Goal: Transaction & Acquisition: Purchase product/service

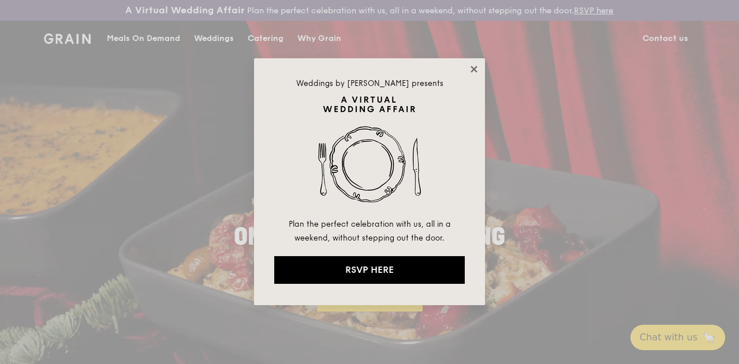
click at [470, 69] on icon at bounding box center [474, 69] width 10 height 10
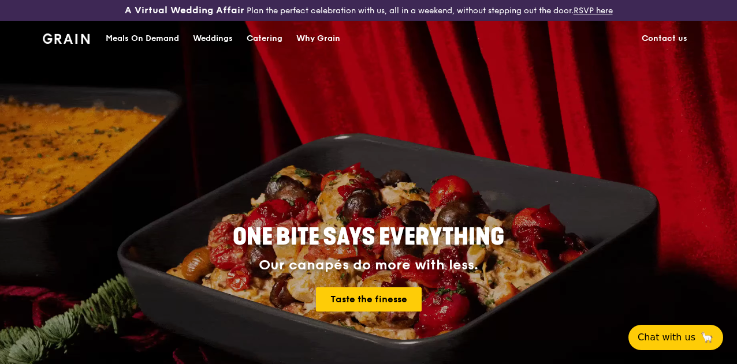
click at [264, 43] on div "Catering" at bounding box center [265, 38] width 36 height 35
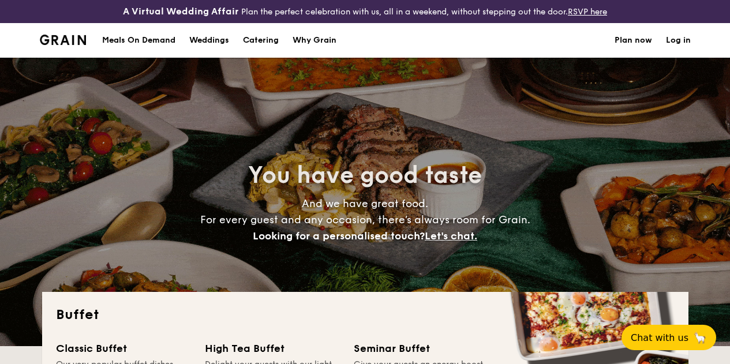
select select
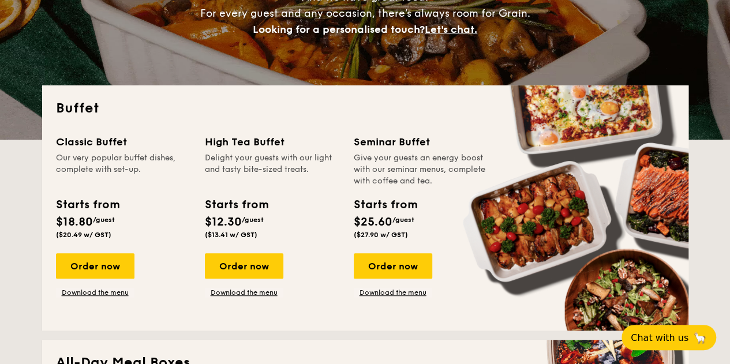
scroll to position [231, 0]
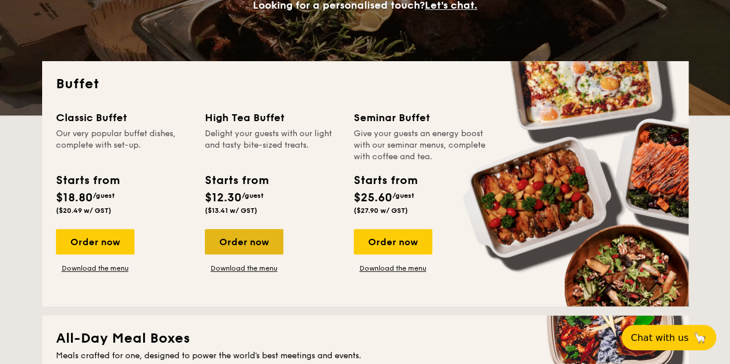
click at [247, 252] on div "Order now" at bounding box center [244, 241] width 79 height 25
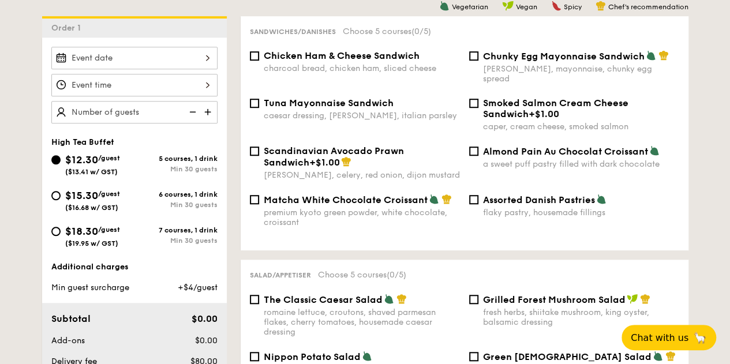
scroll to position [346, 0]
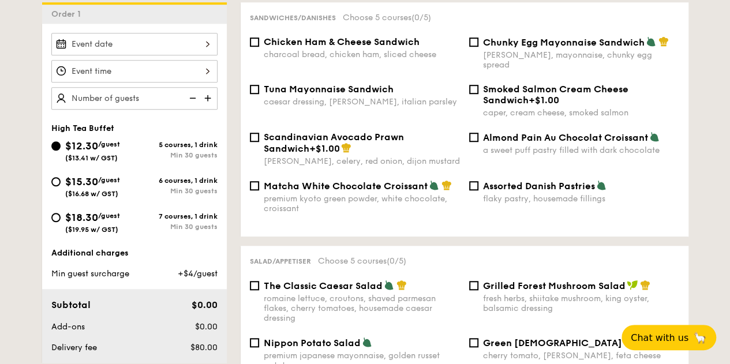
click at [210, 54] on div at bounding box center [134, 44] width 166 height 23
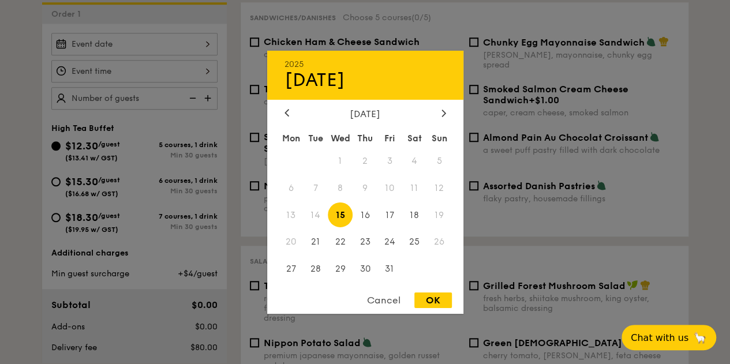
click at [317, 213] on span "14" at bounding box center [315, 215] width 25 height 25
click at [143, 100] on div at bounding box center [365, 182] width 730 height 364
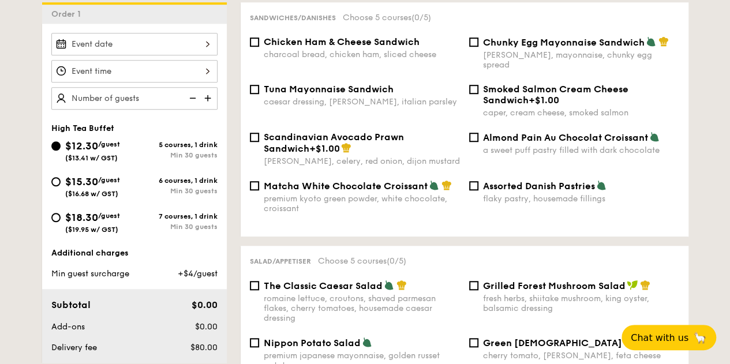
click at [173, 55] on div at bounding box center [134, 44] width 166 height 23
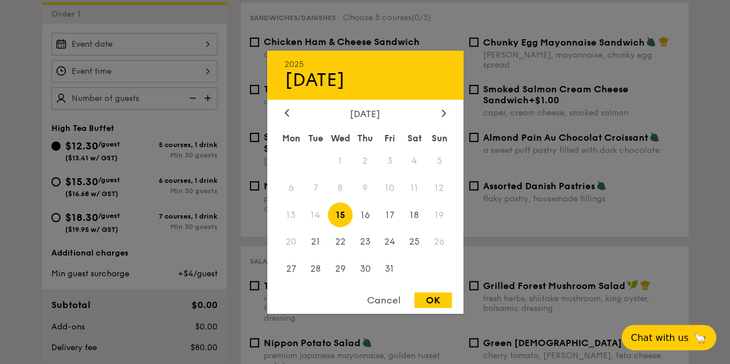
drag, startPoint x: 341, startPoint y: 211, endPoint x: 325, endPoint y: 217, distance: 17.7
click at [342, 211] on span "15" at bounding box center [340, 215] width 25 height 25
click at [452, 304] on div "Cancel OK" at bounding box center [365, 303] width 196 height 21
click at [436, 300] on div "OK" at bounding box center [434, 301] width 38 height 16
type input "[DATE]"
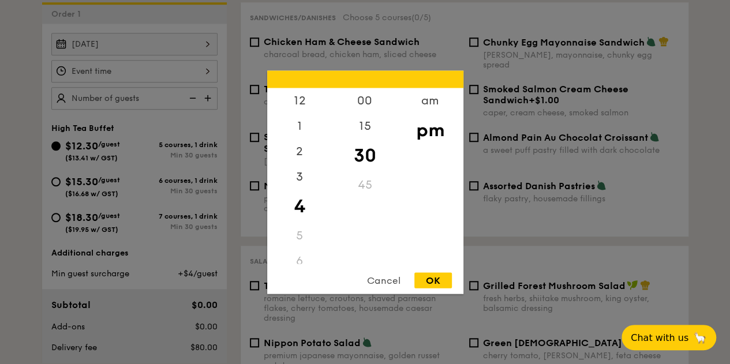
click at [158, 79] on div "12 1 2 3 4 5 6 7 8 9 10 11 00 15 30 45 am pm Cancel OK" at bounding box center [134, 71] width 166 height 23
click at [301, 203] on div "9" at bounding box center [299, 200] width 65 height 25
click at [299, 197] on div "9" at bounding box center [299, 200] width 65 height 25
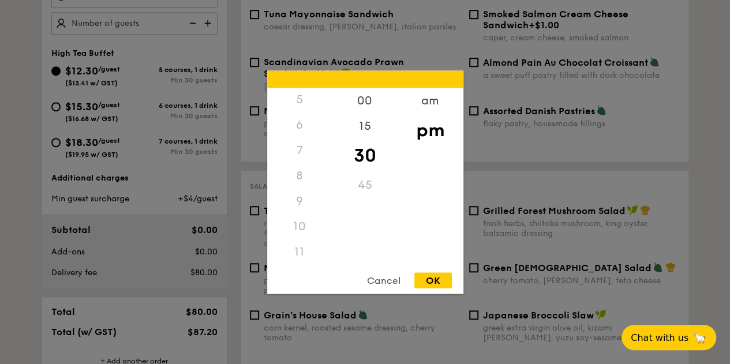
scroll to position [404, 0]
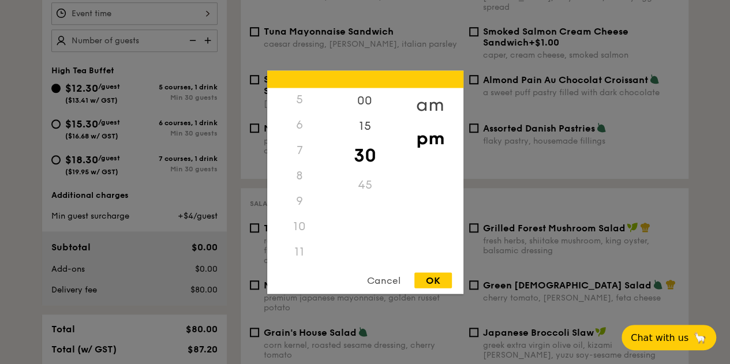
click at [435, 101] on div "am" at bounding box center [430, 104] width 65 height 33
click at [300, 202] on div "9" at bounding box center [299, 204] width 65 height 33
click at [360, 105] on div "00" at bounding box center [365, 104] width 65 height 33
click at [435, 280] on div "OK" at bounding box center [434, 281] width 38 height 16
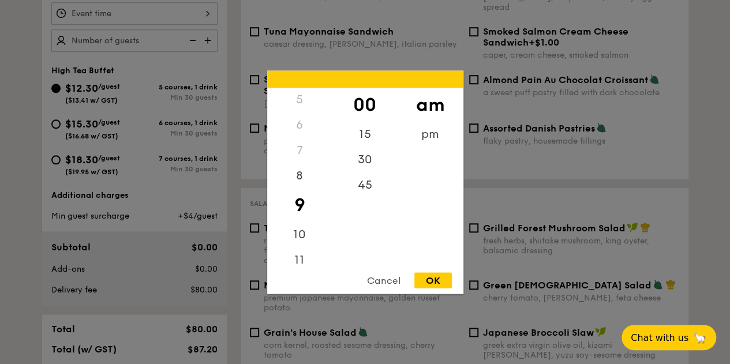
type input "9:00AM"
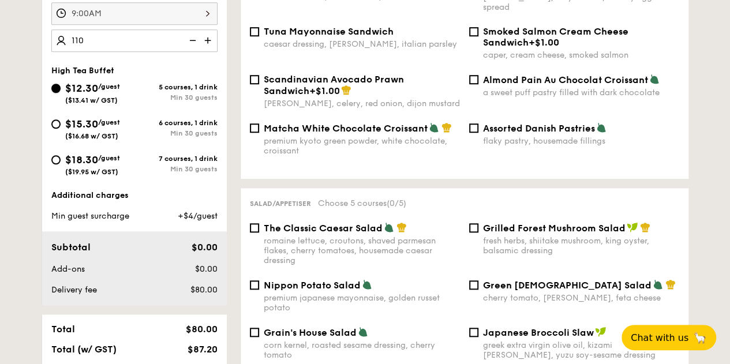
type input "110 guests"
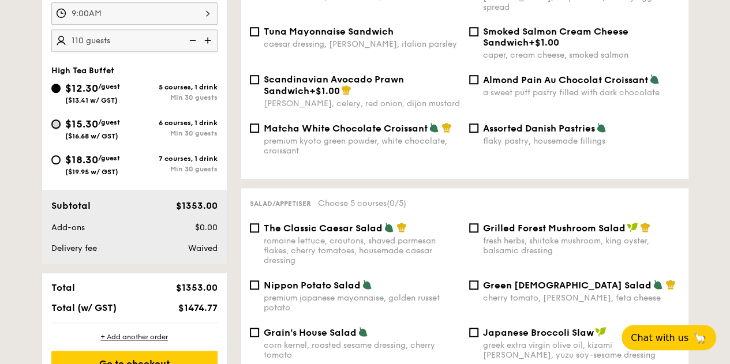
click at [56, 129] on input "$15.30 /guest ($16.68 w/ GST) 6 courses, 1 drink Min 30 guests" at bounding box center [55, 124] width 9 height 9
radio input "true"
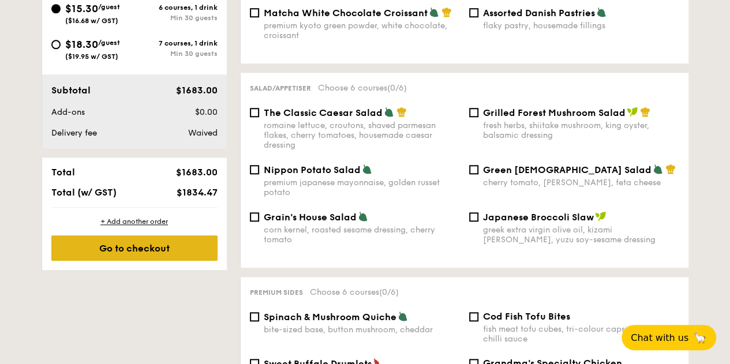
click at [163, 260] on div "Go to checkout" at bounding box center [134, 248] width 166 height 25
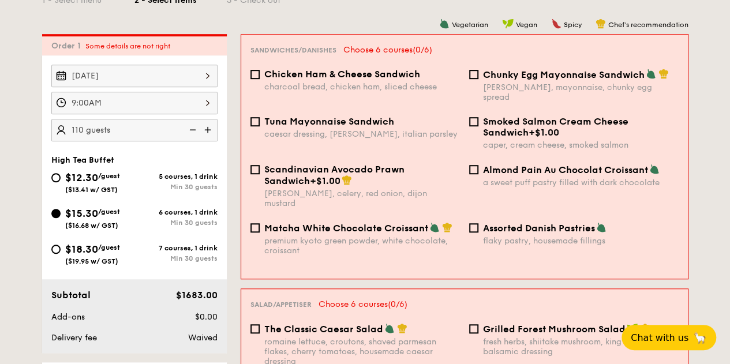
scroll to position [283, 0]
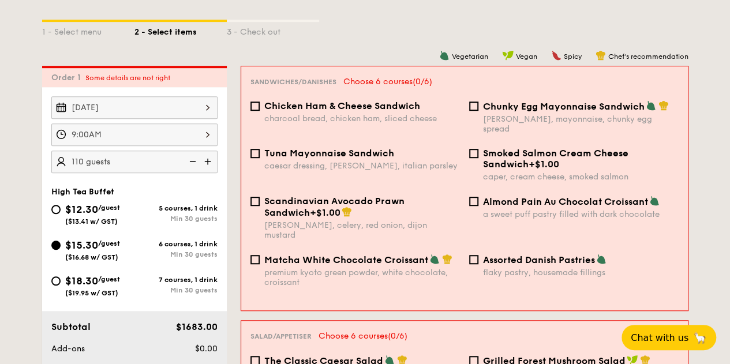
click at [466, 154] on div "Smoked Salmon Cream Cheese Sandwich +$1.00 caper, cream cheese, smoked salmon" at bounding box center [574, 165] width 219 height 34
click at [473, 202] on input "Almond Pain Au Chocolat Croissant a sweet puff pastry filled with dark chocolate" at bounding box center [473, 201] width 9 height 9
checkbox input "true"
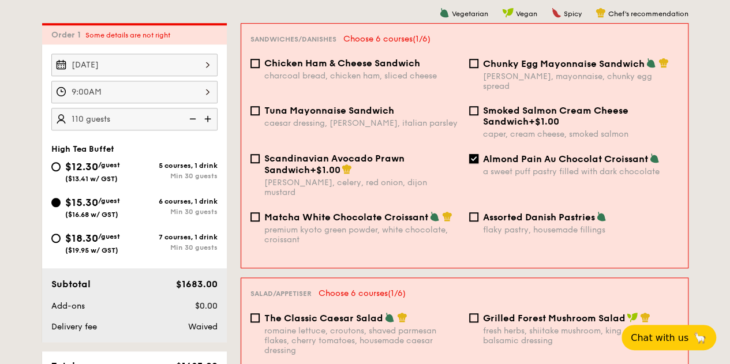
scroll to position [398, 0]
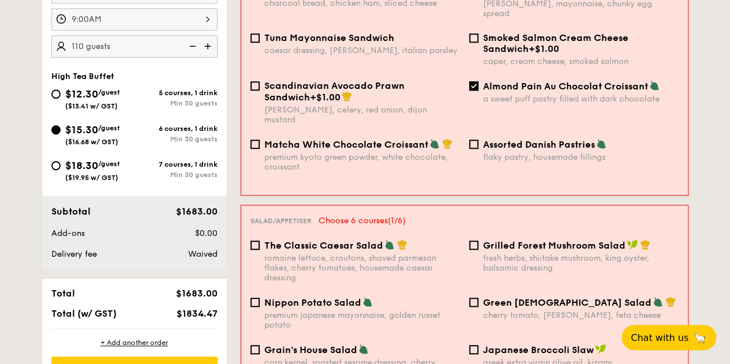
click at [479, 241] on div "Grilled Forest Mushroom Salad fresh herbs, shiitake mushroom, king oyster, bals…" at bounding box center [574, 256] width 219 height 33
click at [468, 242] on div "Grilled Forest Mushroom Salad fresh herbs, shiitake mushroom, king oyster, bals…" at bounding box center [574, 256] width 219 height 33
click at [474, 241] on input "Grilled Forest Mushroom Salad fresh herbs, shiitake mushroom, king oyster, bals…" at bounding box center [473, 245] width 9 height 9
checkbox input "true"
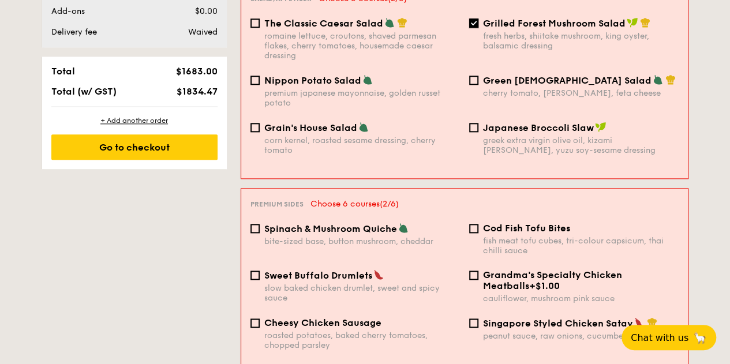
scroll to position [629, 0]
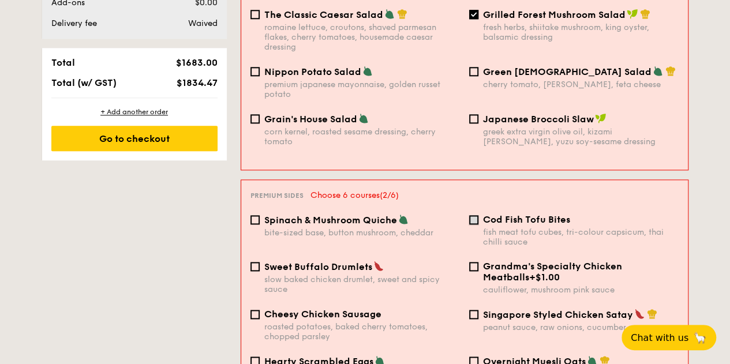
click at [478, 215] on input "Cod Fish Tofu Bites fish meat tofu cubes, tri-colour capsicum, thai chilli sauce" at bounding box center [473, 219] width 9 height 9
checkbox input "true"
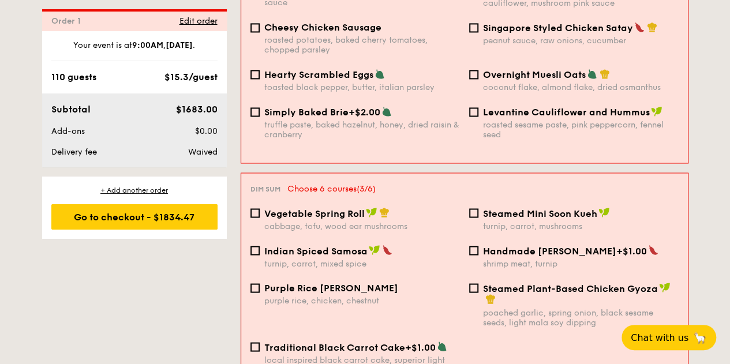
scroll to position [918, 0]
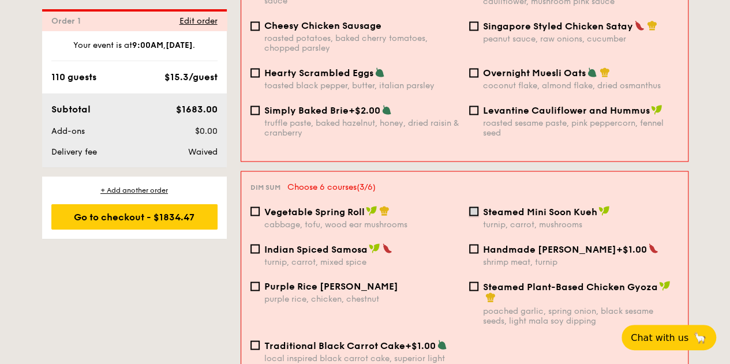
click at [477, 207] on input "Steamed Mini Soon Kueh turnip, carrot, mushrooms" at bounding box center [473, 211] width 9 height 9
checkbox input "true"
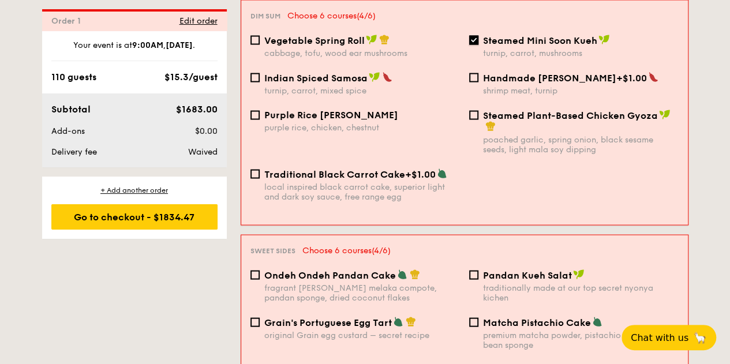
scroll to position [1091, 0]
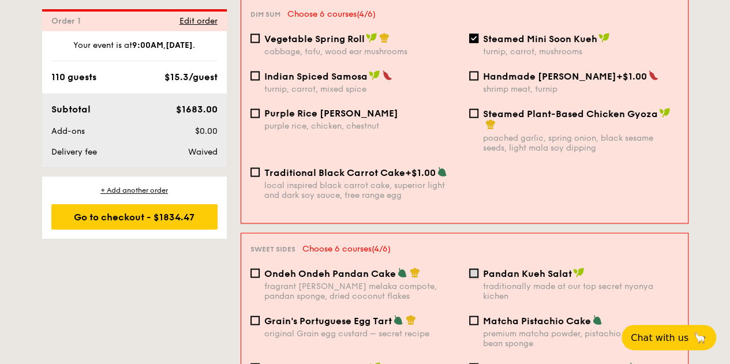
click at [472, 269] on input "Pandan Kueh Salat traditionally made at our top secret nyonya kichen" at bounding box center [473, 273] width 9 height 9
checkbox input "true"
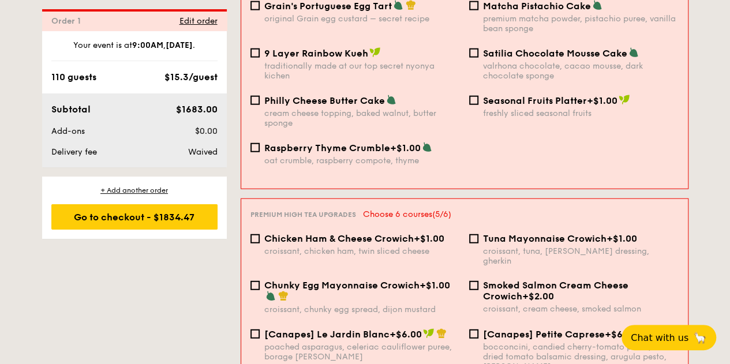
scroll to position [1496, 0]
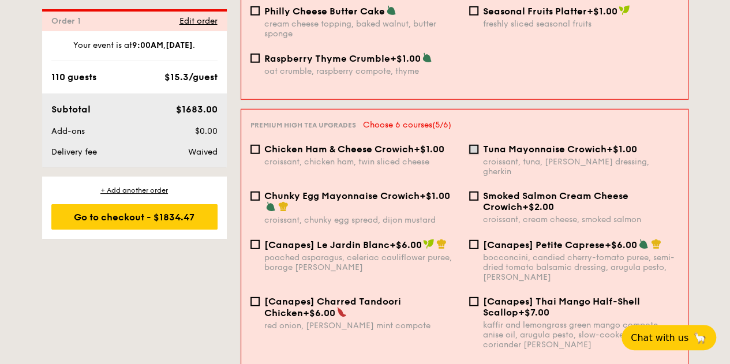
click at [475, 150] on input "Tuna Mayonnaise Crowich +$1.00 croissant, tuna, caesar dressing, gherkin" at bounding box center [473, 149] width 9 height 9
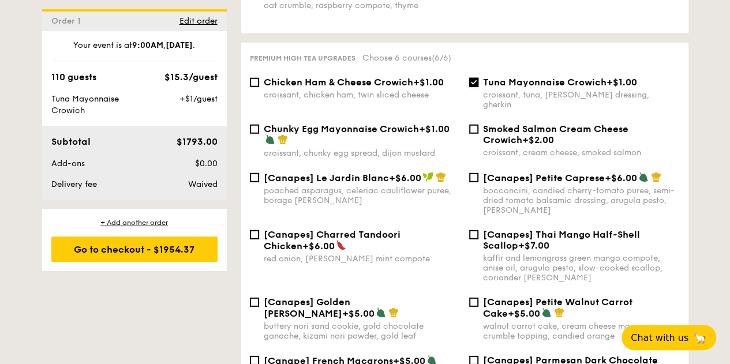
scroll to position [1492, 0]
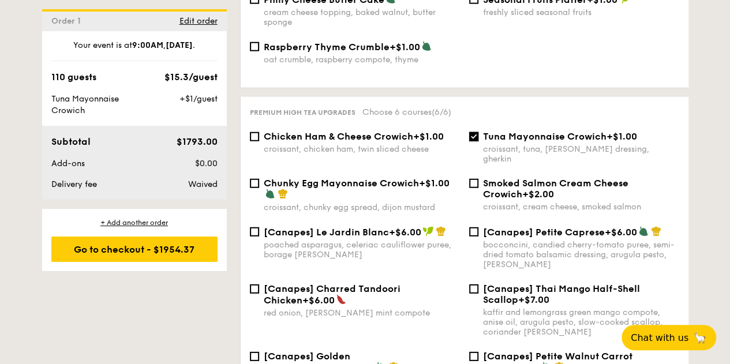
click at [474, 141] on input "Tuna Mayonnaise Crowich +$1.00 croissant, tuna, caesar dressing, gherkin" at bounding box center [473, 136] width 9 height 9
checkbox input "false"
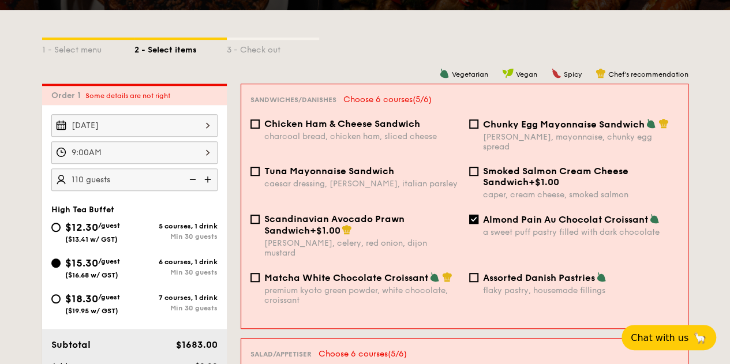
scroll to position [283, 0]
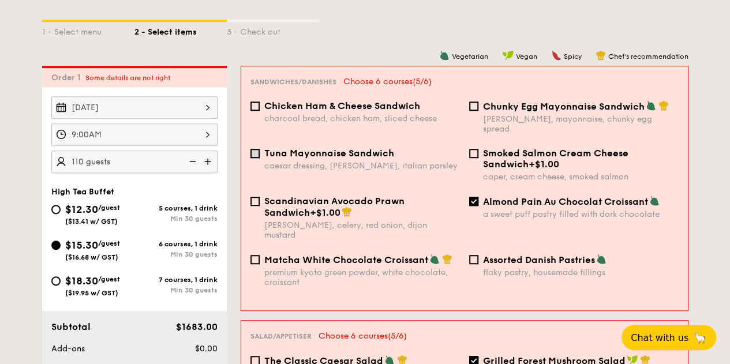
click at [253, 156] on input "Tuna Mayonnaise Sandwich caesar dressing, [GEOGRAPHIC_DATA], italian parsley" at bounding box center [255, 153] width 9 height 9
checkbox input "true"
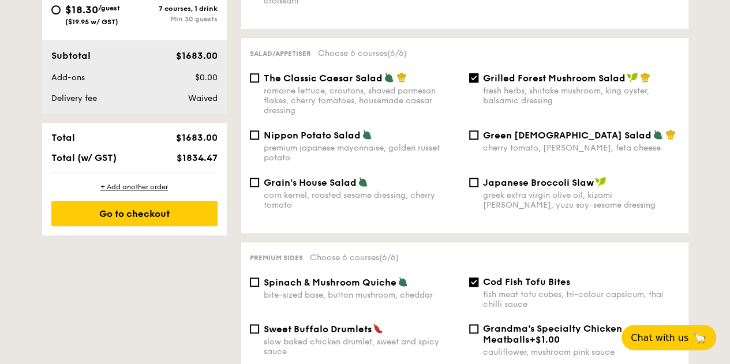
scroll to position [572, 0]
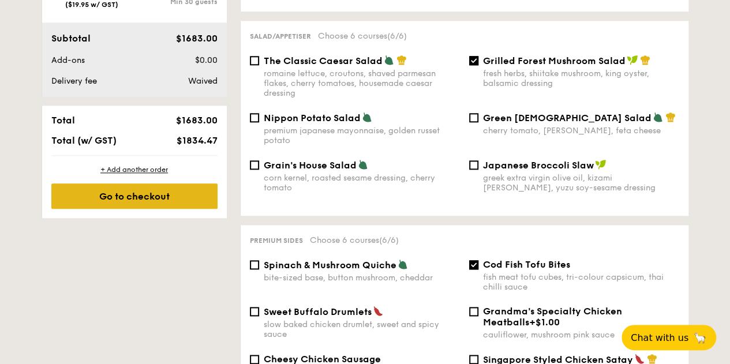
click at [139, 197] on div "Go to checkout" at bounding box center [134, 196] width 166 height 25
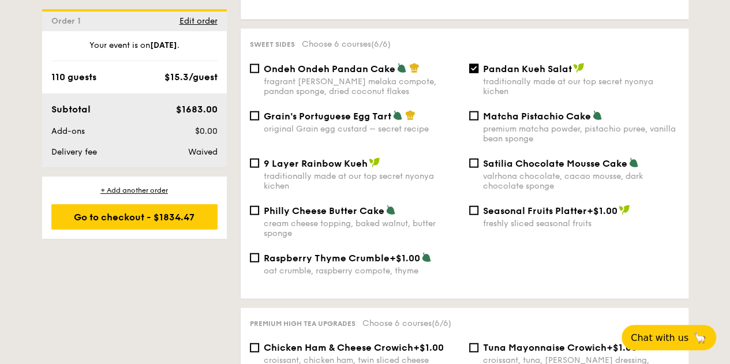
scroll to position [1201, 0]
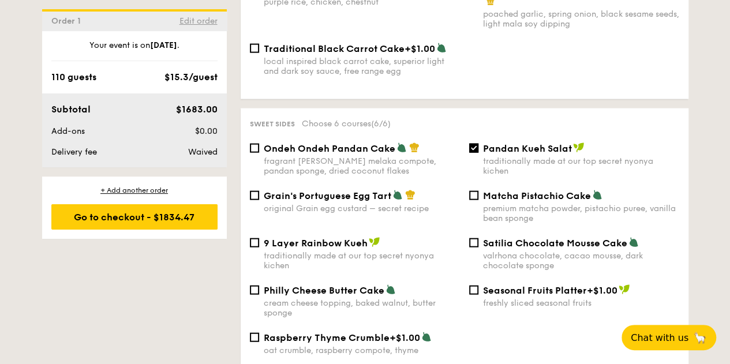
click at [202, 20] on span "Edit order" at bounding box center [199, 21] width 38 height 10
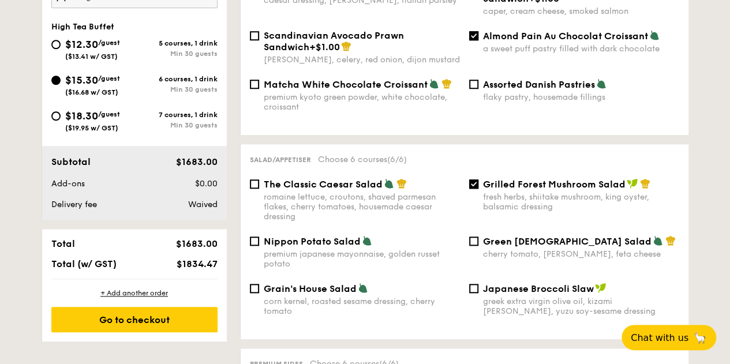
scroll to position [341, 0]
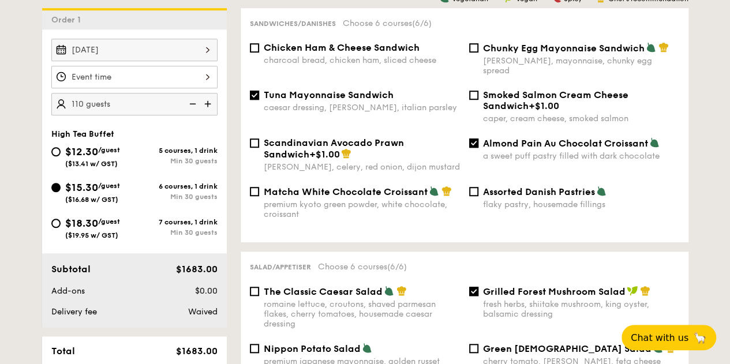
click at [209, 113] on img at bounding box center [208, 104] width 17 height 22
type input "120 guests"
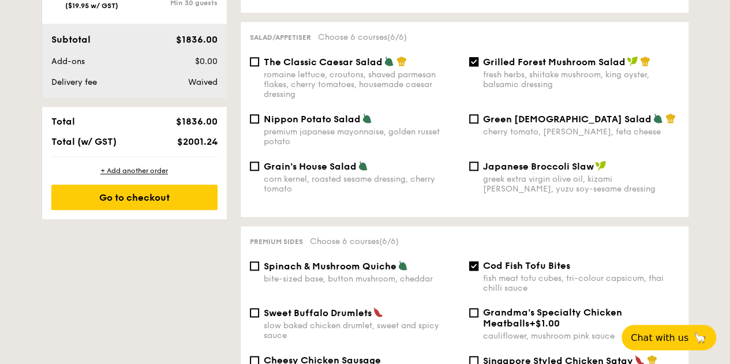
scroll to position [572, 0]
